Goal: Use online tool/utility

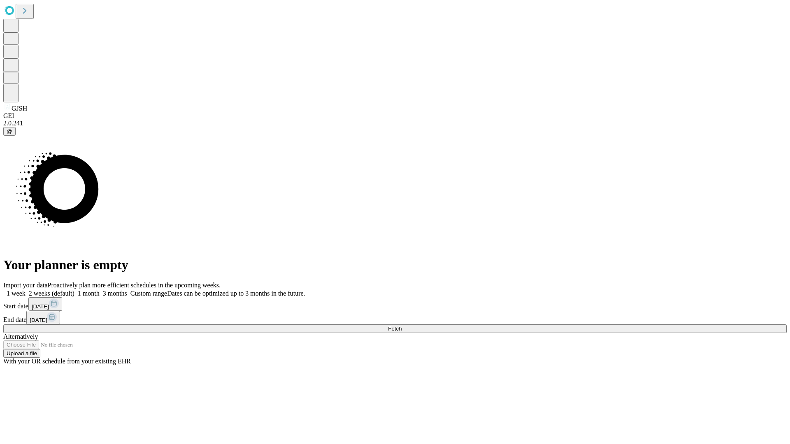
click at [401, 326] on span "Fetch" at bounding box center [395, 329] width 14 height 6
